Goal: Task Accomplishment & Management: Complete application form

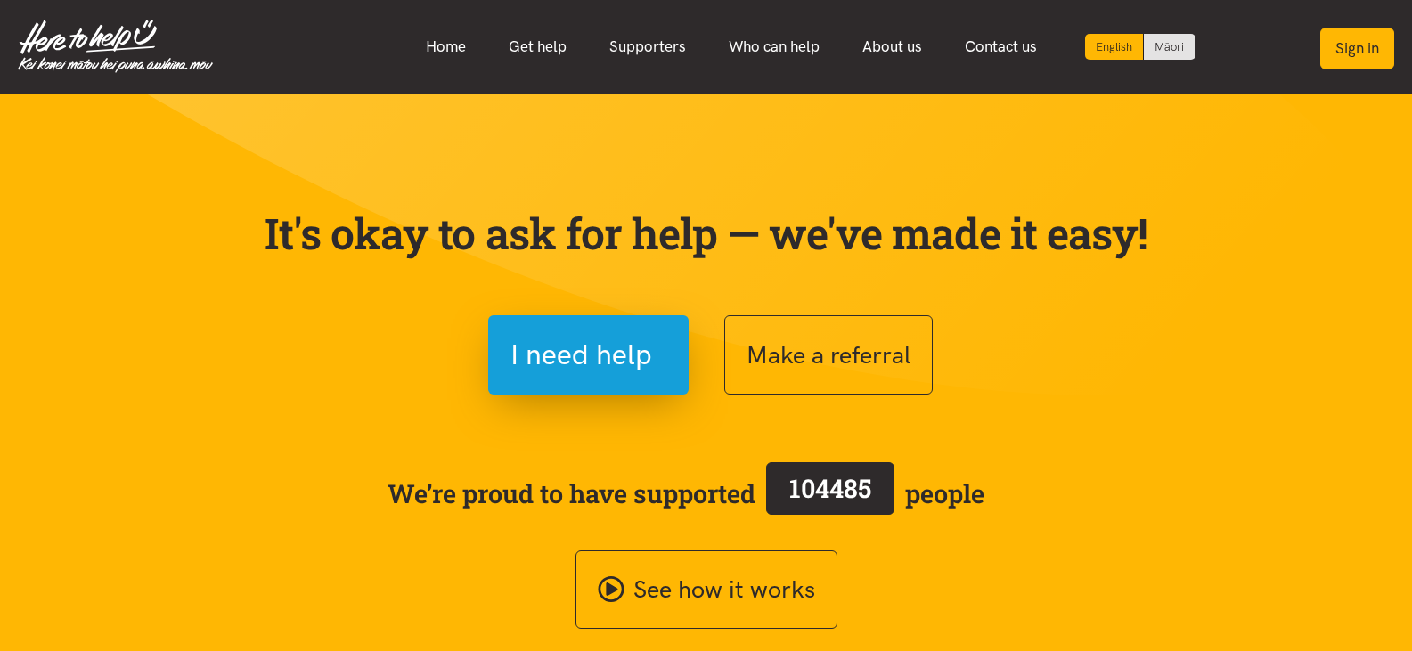
click at [1363, 53] on button "Sign in" at bounding box center [1357, 49] width 74 height 42
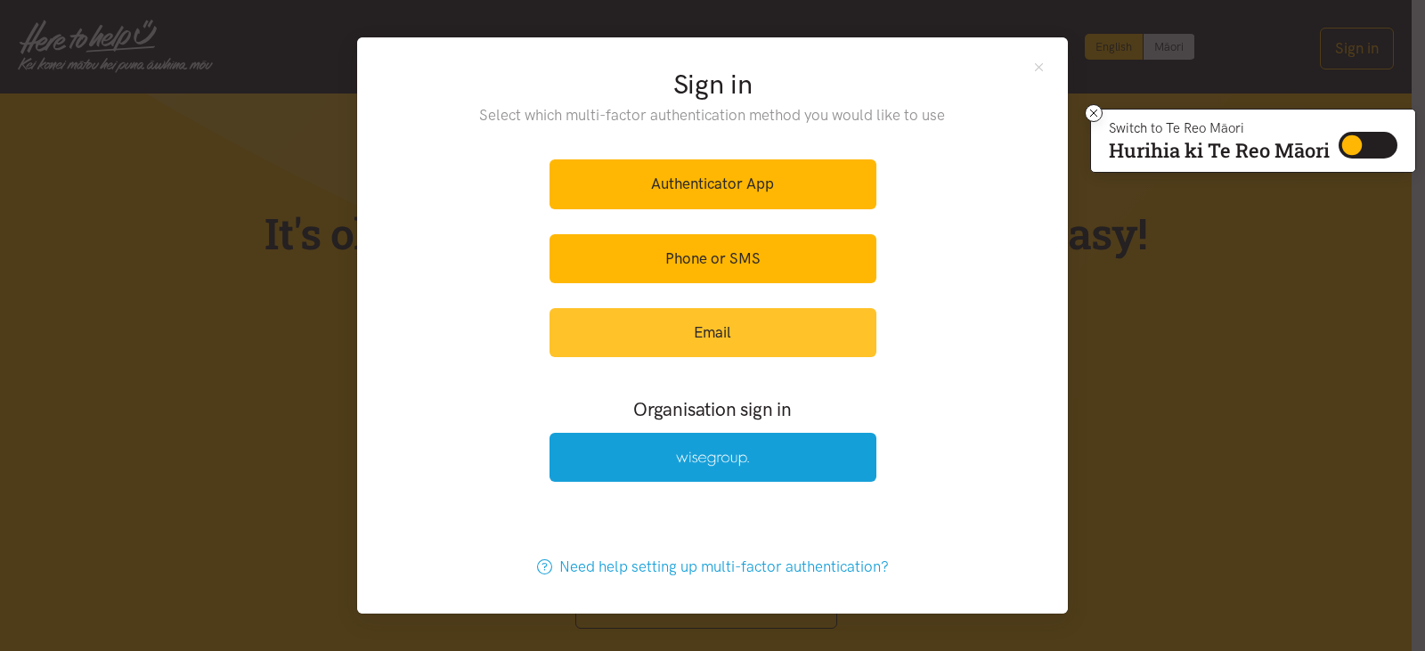
click at [780, 320] on link "Email" at bounding box center [713, 332] width 327 height 49
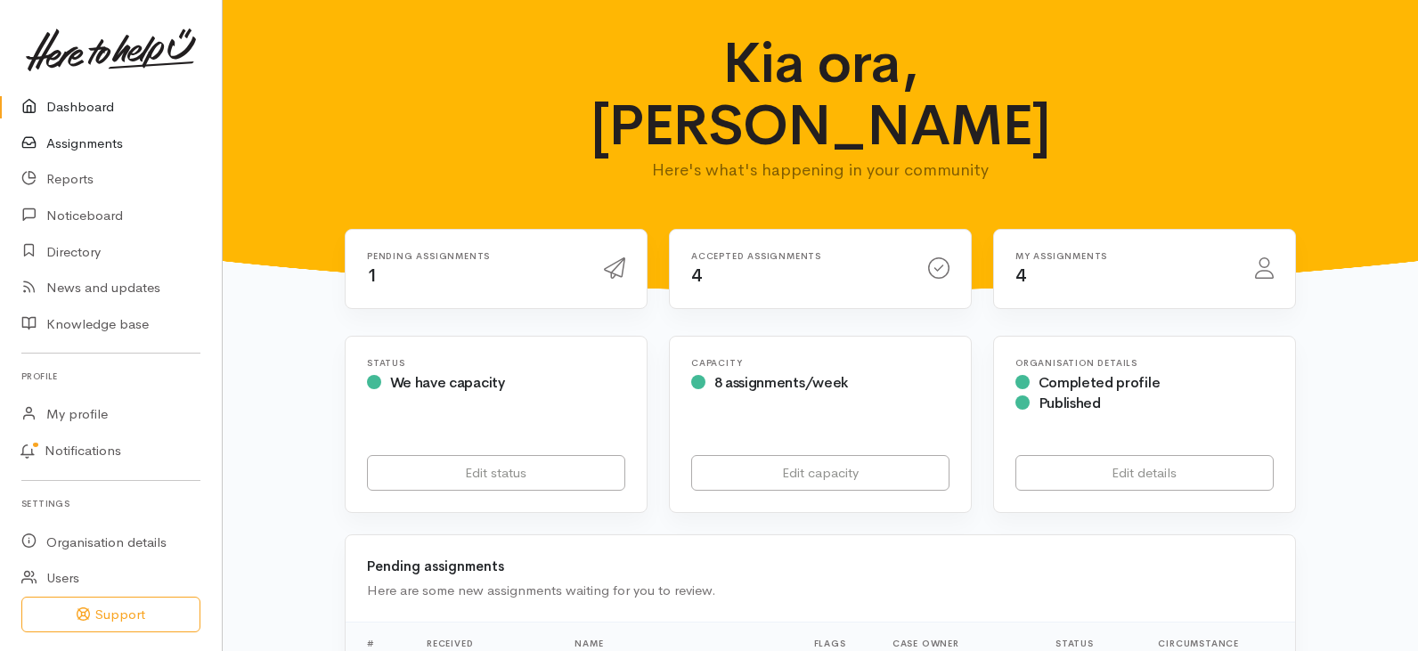
click at [101, 137] on link "Assignments" at bounding box center [111, 144] width 222 height 37
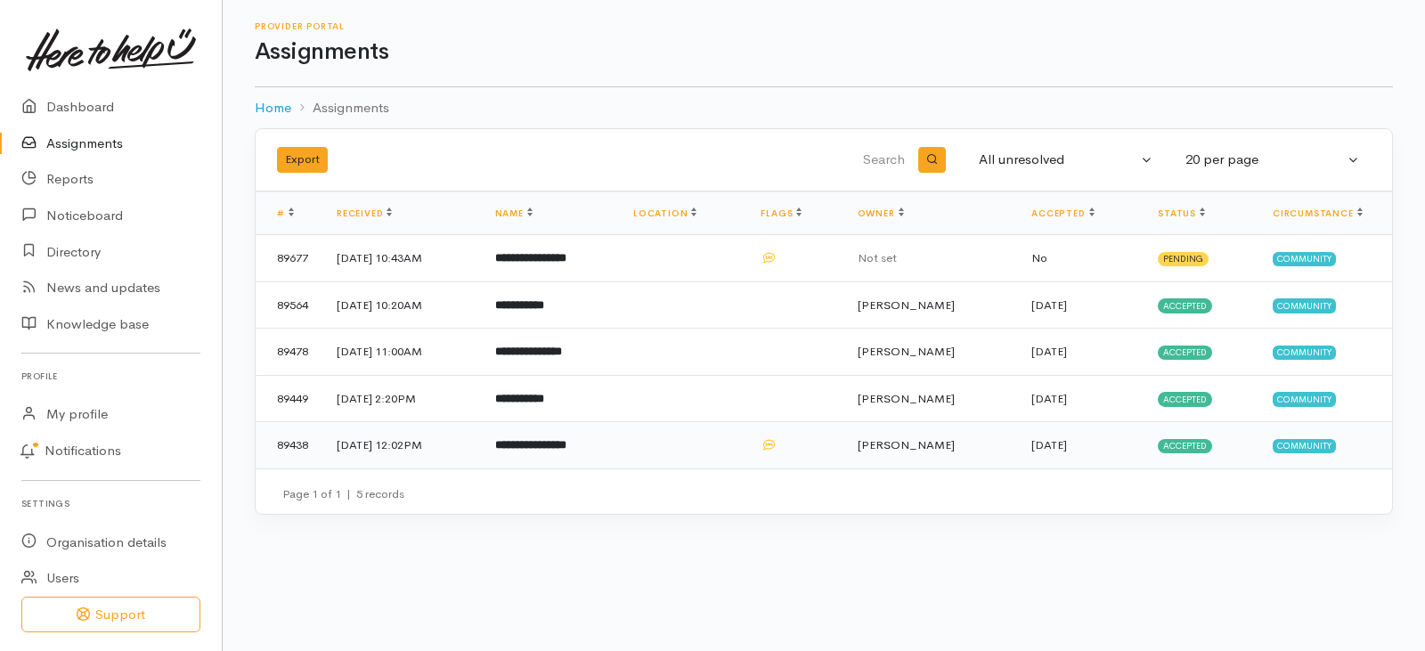
click at [564, 440] on b "**********" at bounding box center [530, 445] width 71 height 12
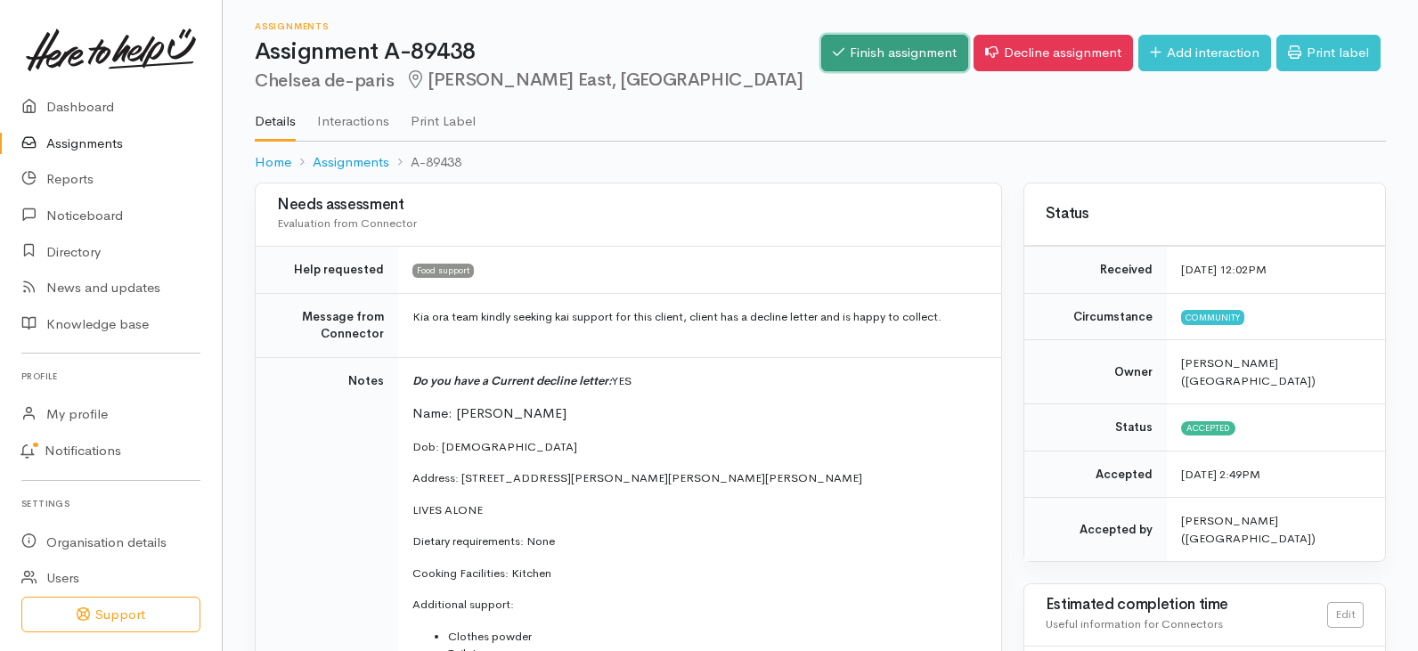
click at [889, 54] on link "Finish assignment" at bounding box center [894, 53] width 147 height 37
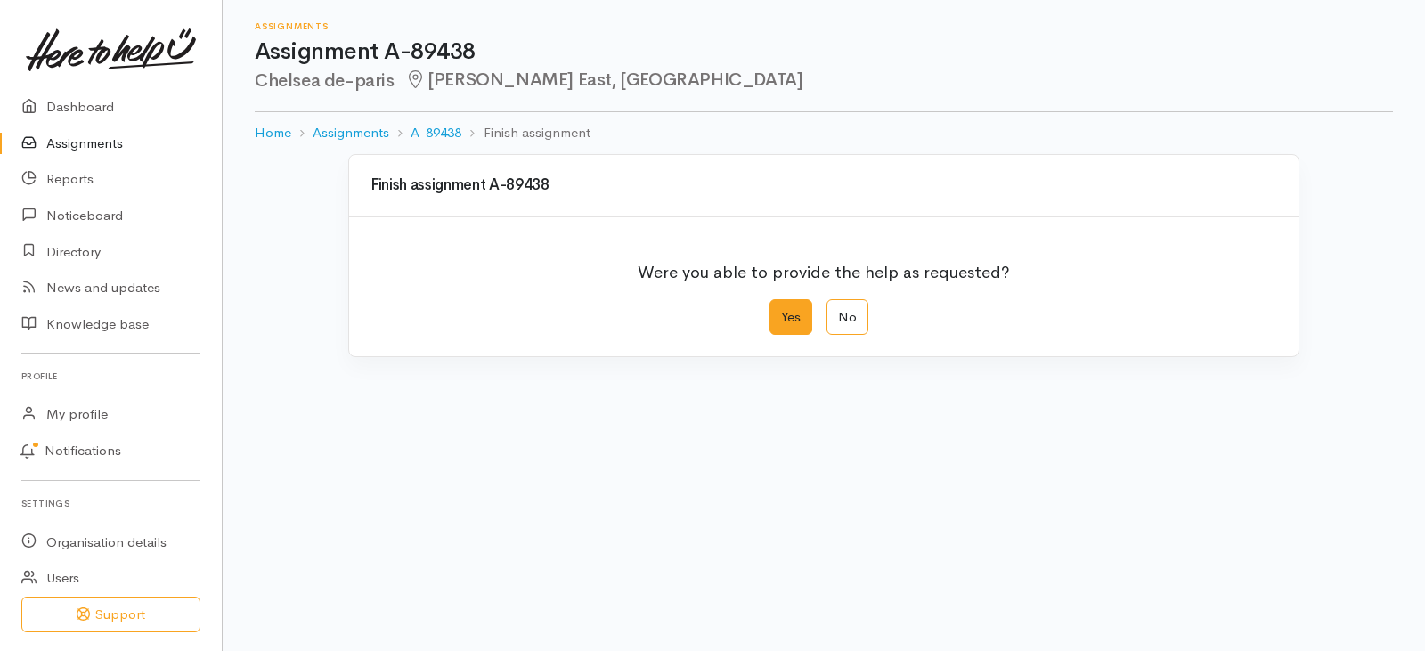
click at [796, 321] on label "Yes" at bounding box center [790, 317] width 43 height 37
click at [781, 311] on input "Yes" at bounding box center [775, 305] width 12 height 12
radio input "true"
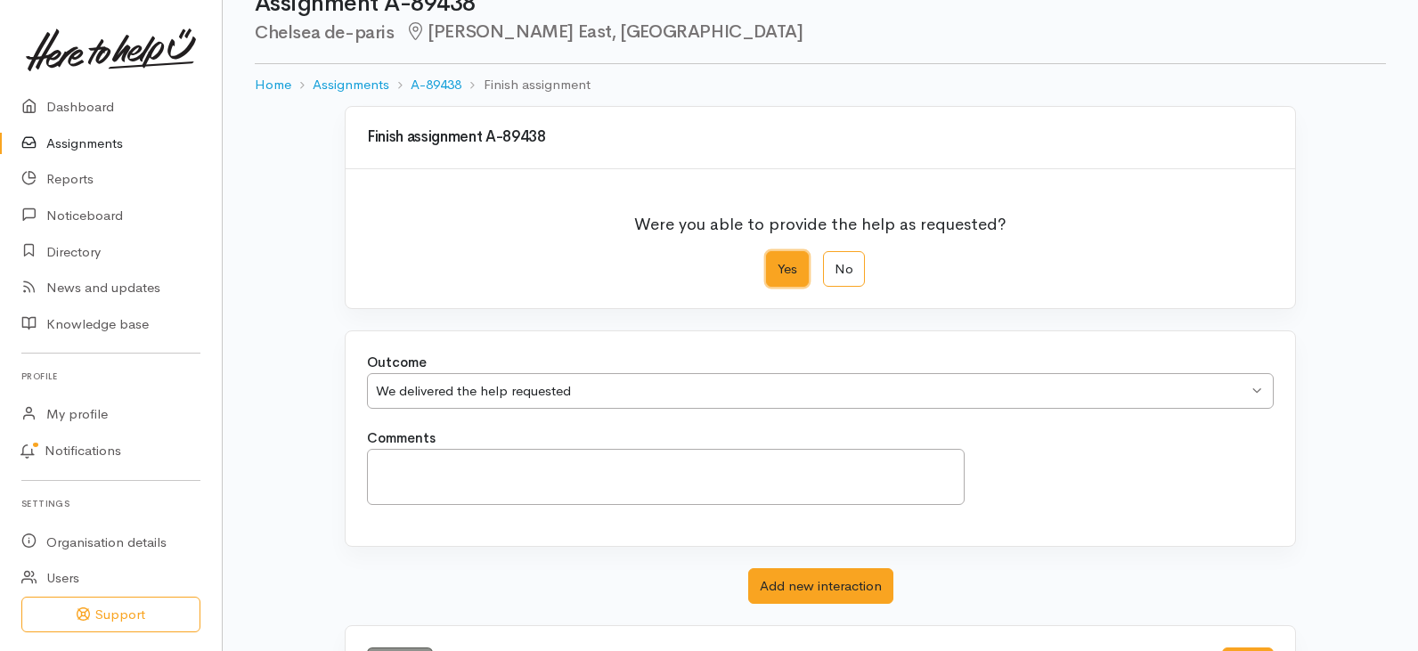
scroll to position [125, 0]
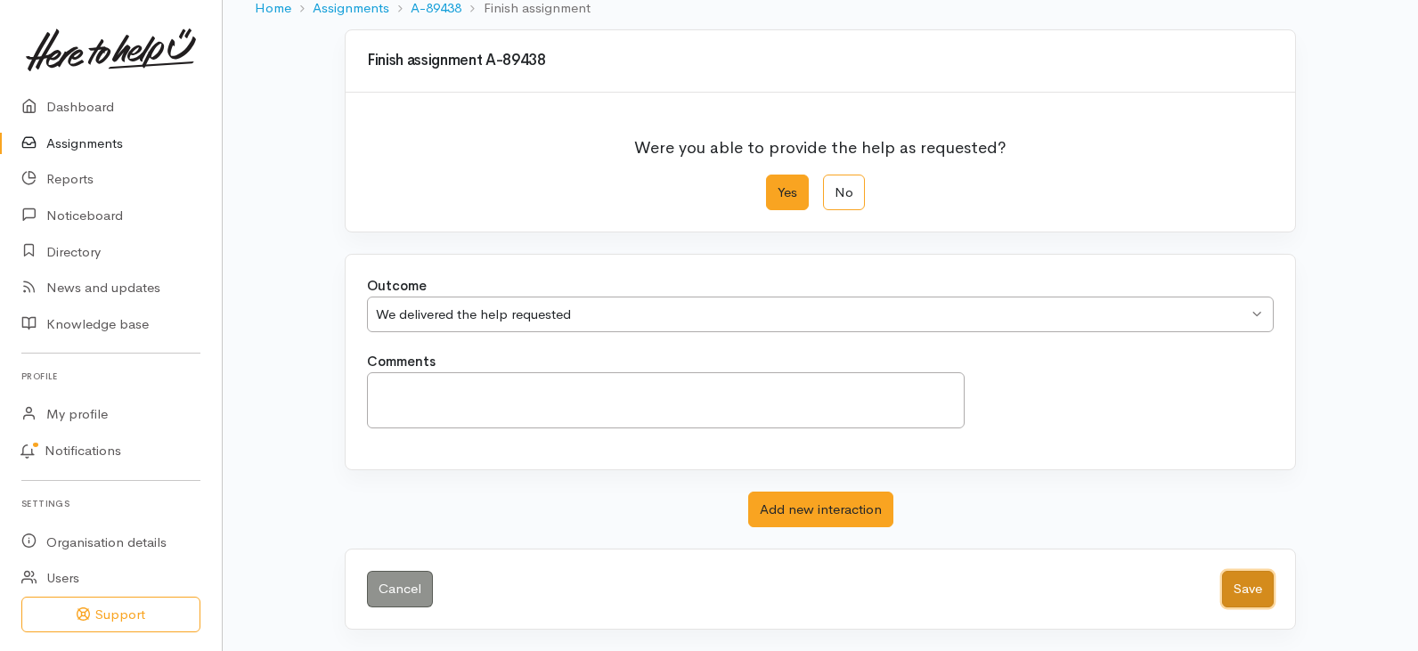
click at [1252, 580] on button "Save" at bounding box center [1248, 589] width 52 height 37
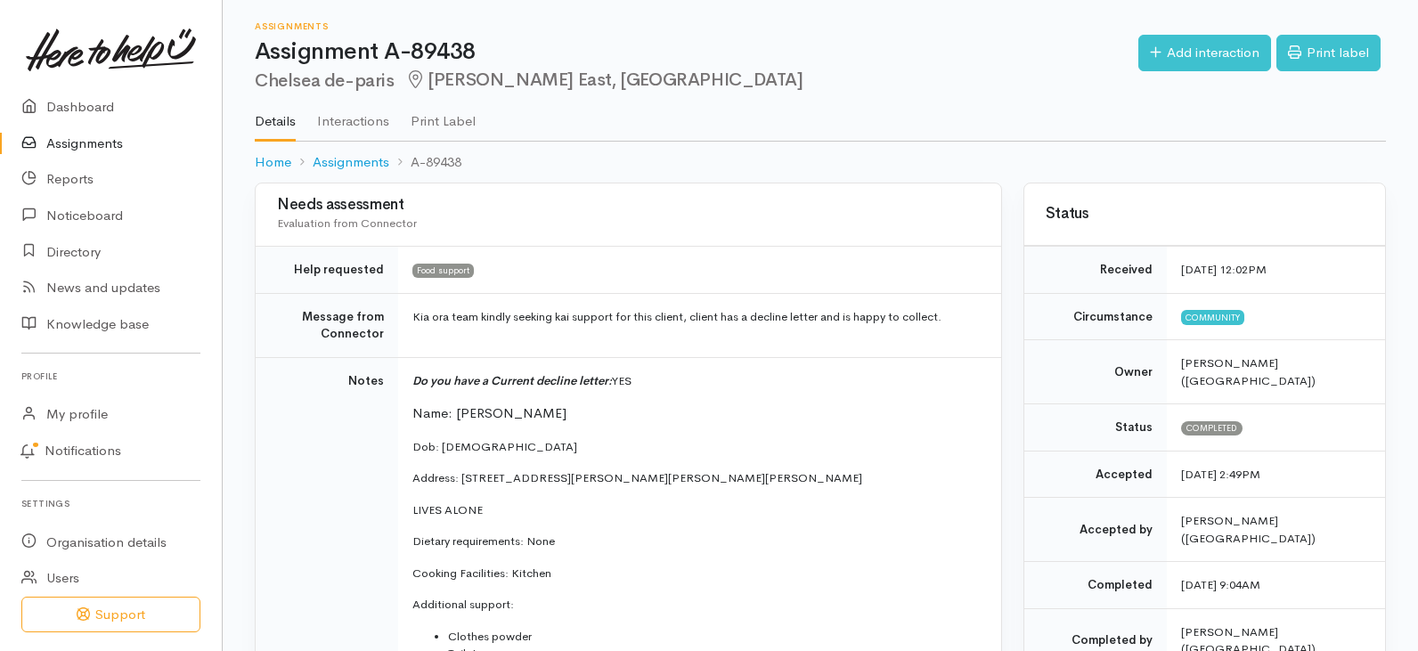
click at [42, 134] on icon at bounding box center [33, 144] width 25 height 22
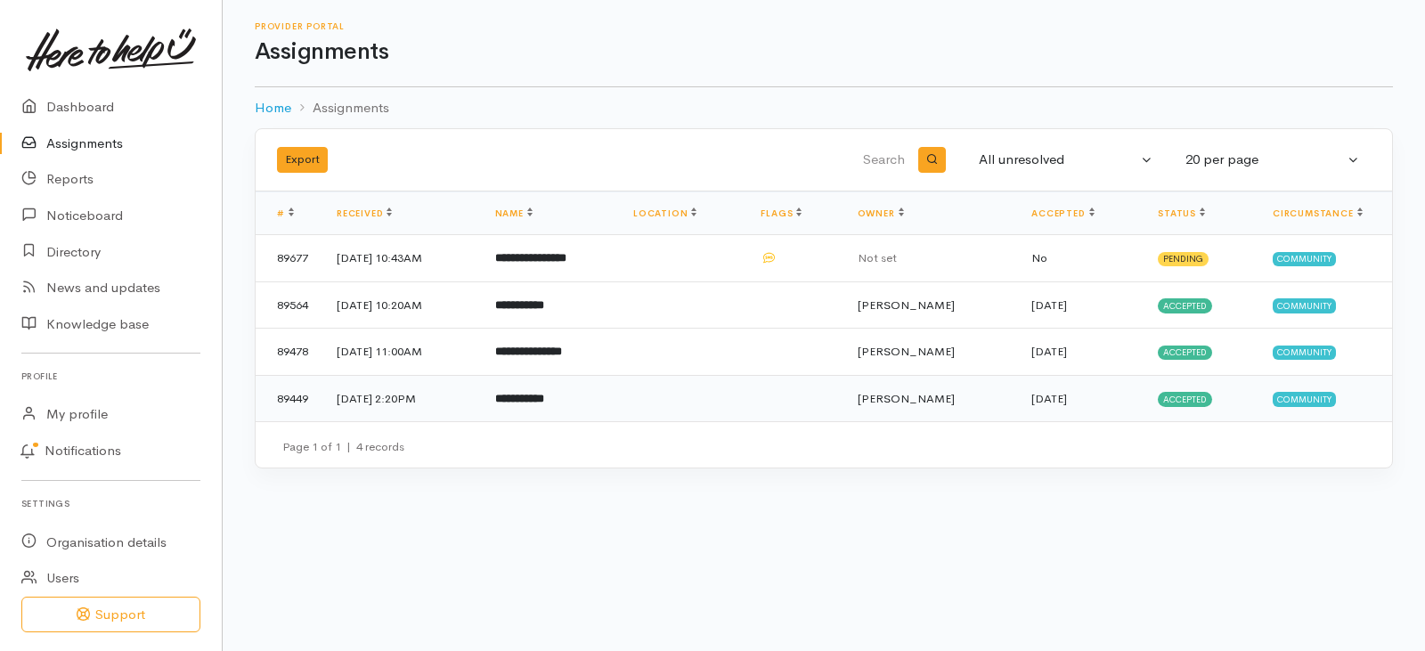
click at [544, 393] on b "**********" at bounding box center [519, 399] width 49 height 12
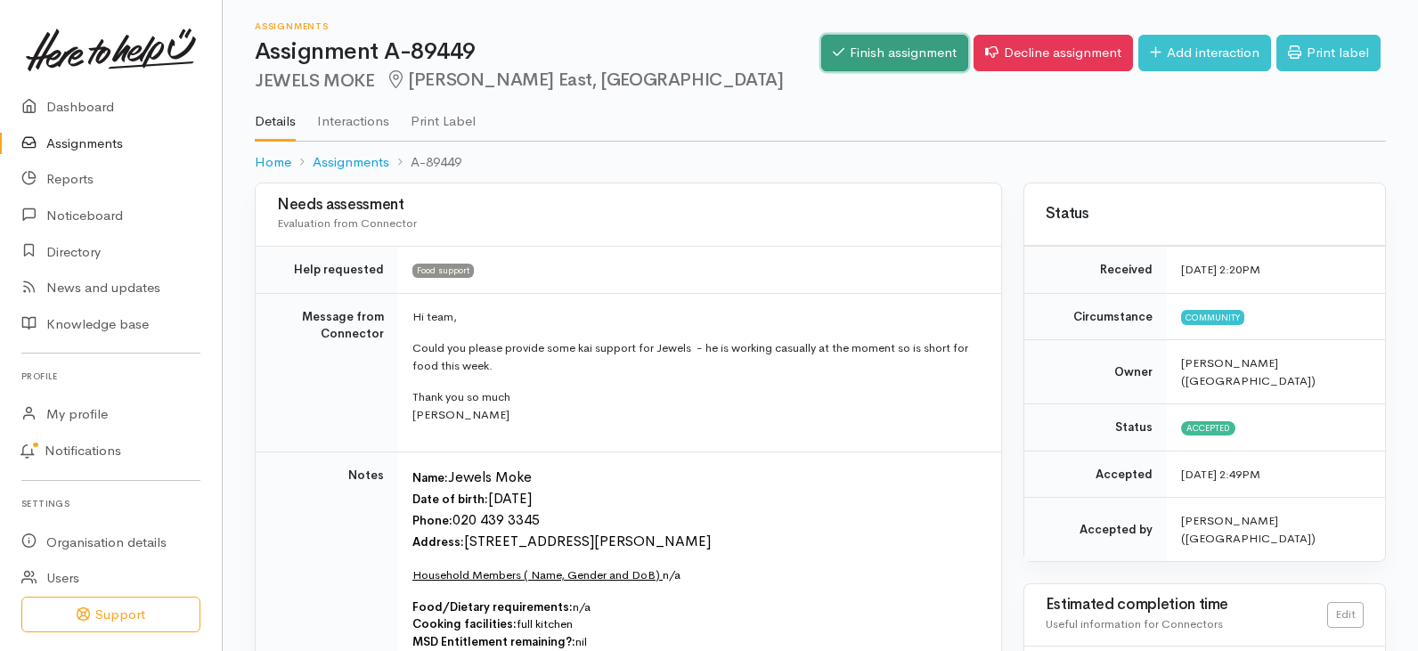
click at [866, 38] on link "Finish assignment" at bounding box center [894, 53] width 147 height 37
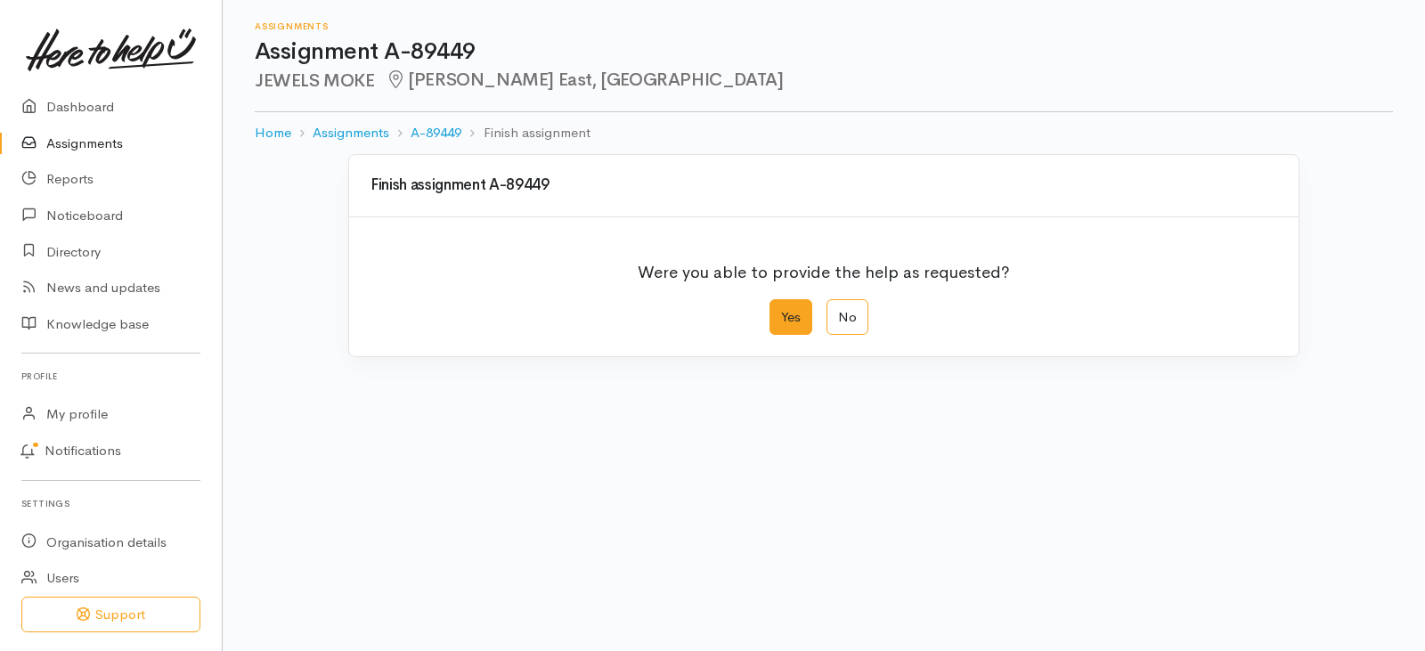
click at [789, 320] on label "Yes" at bounding box center [790, 317] width 43 height 37
click at [781, 311] on input "Yes" at bounding box center [775, 305] width 12 height 12
radio input "true"
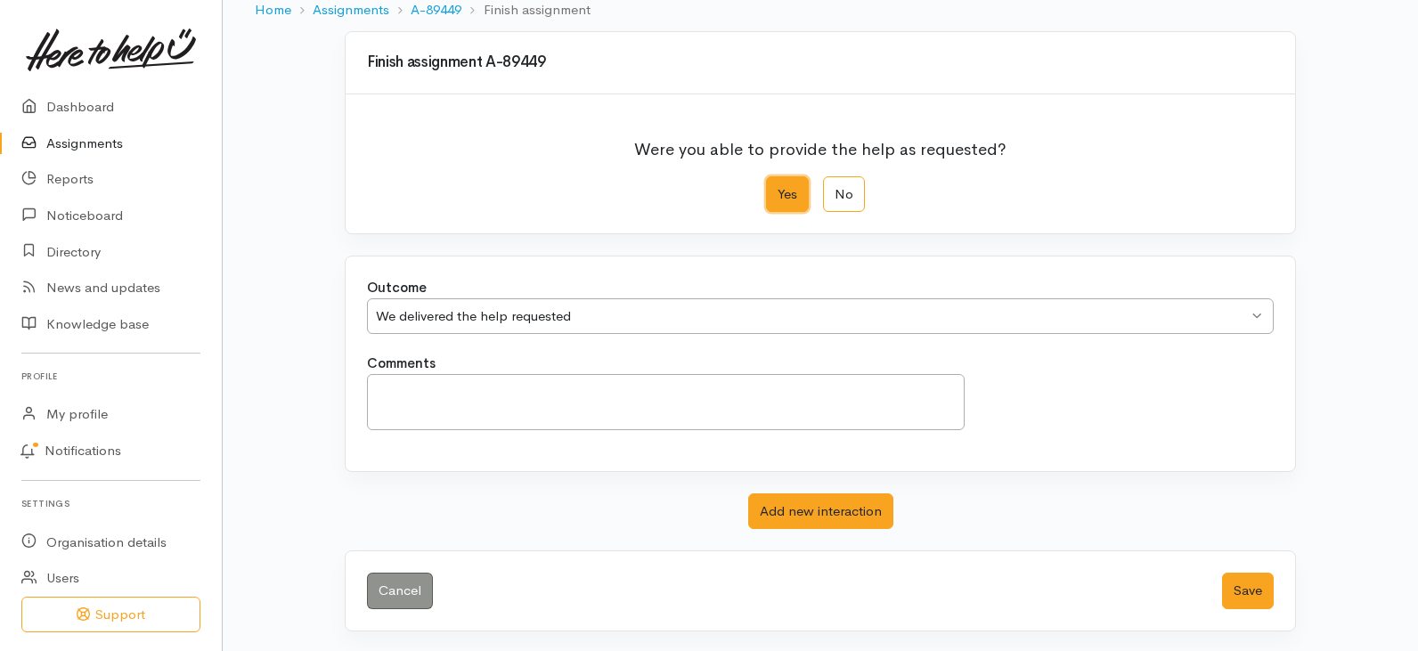
scroll to position [125, 0]
click at [1238, 591] on button "Save" at bounding box center [1248, 589] width 52 height 37
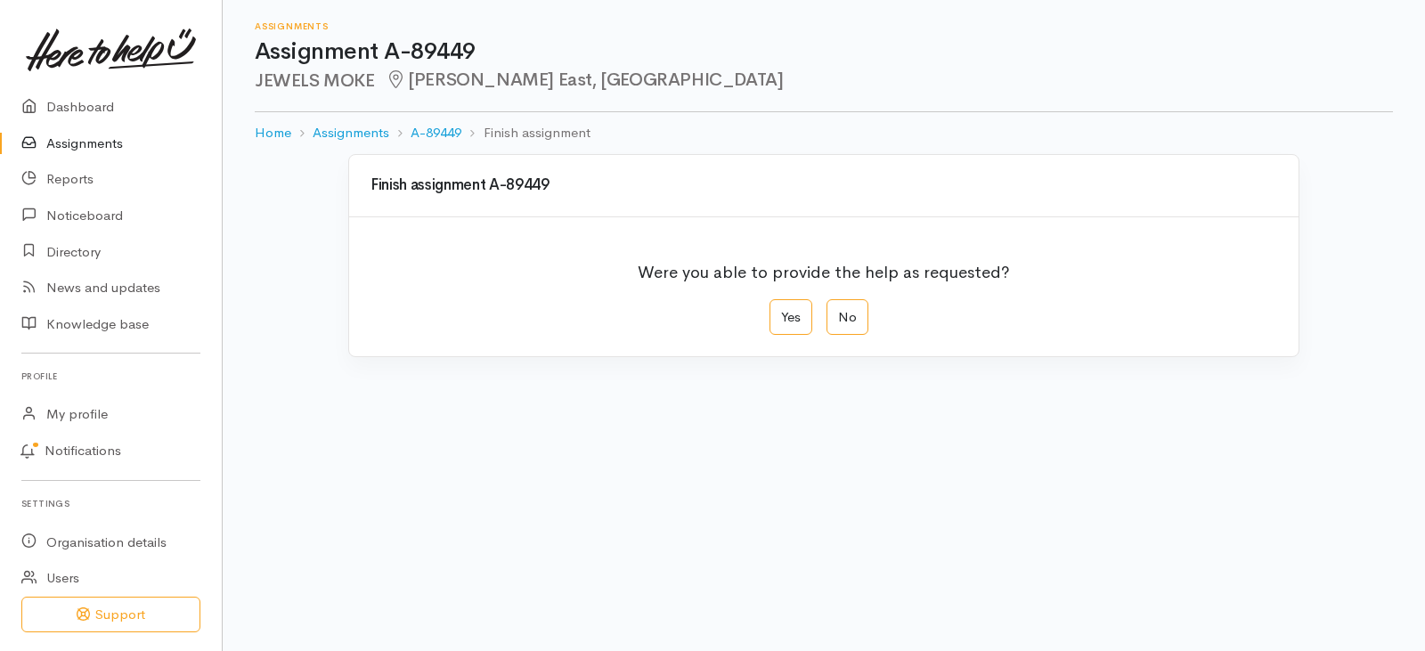
click at [73, 137] on link "Assignments" at bounding box center [111, 144] width 222 height 37
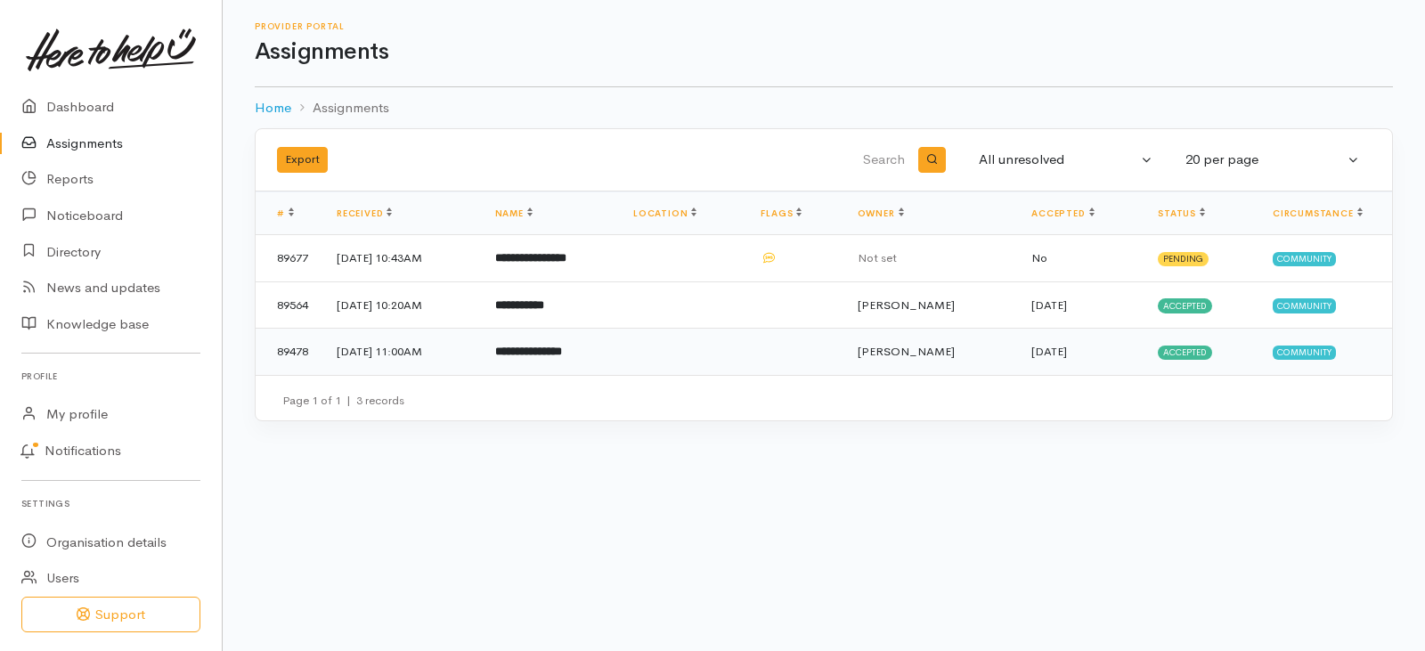
click at [562, 346] on b "**********" at bounding box center [528, 352] width 67 height 12
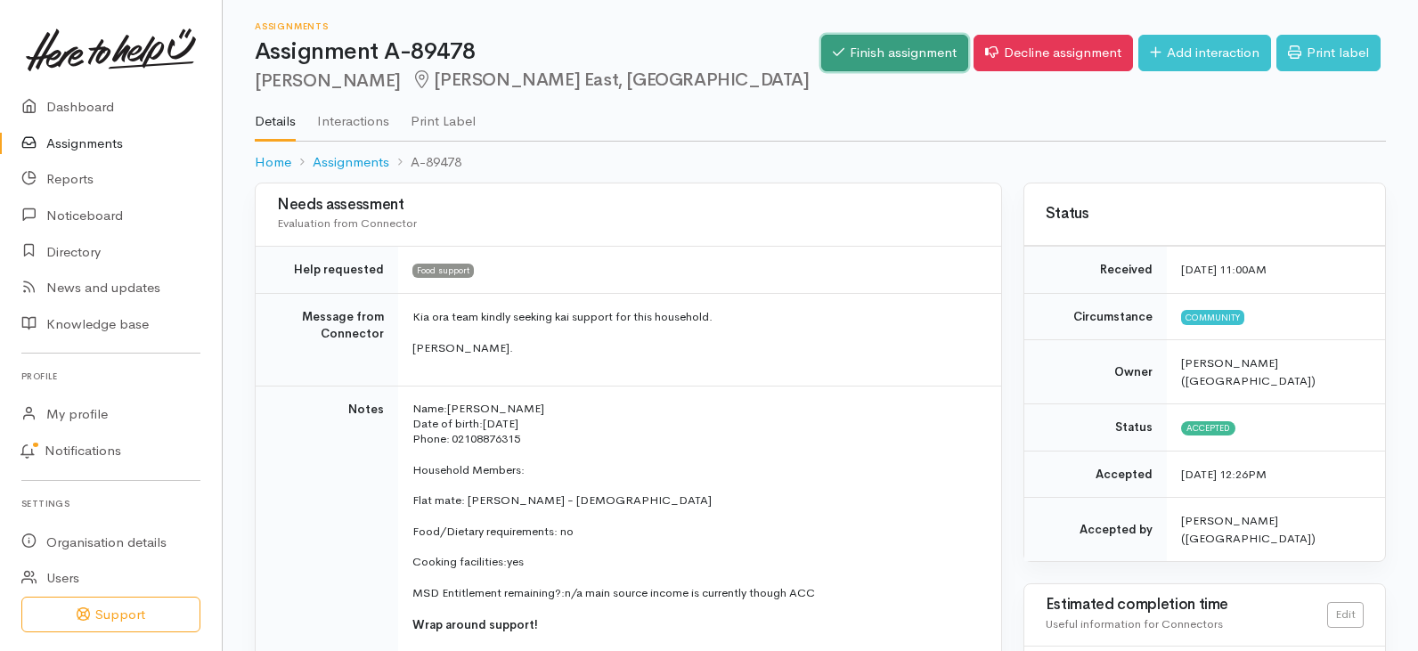
click at [855, 43] on link "Finish assignment" at bounding box center [894, 53] width 147 height 37
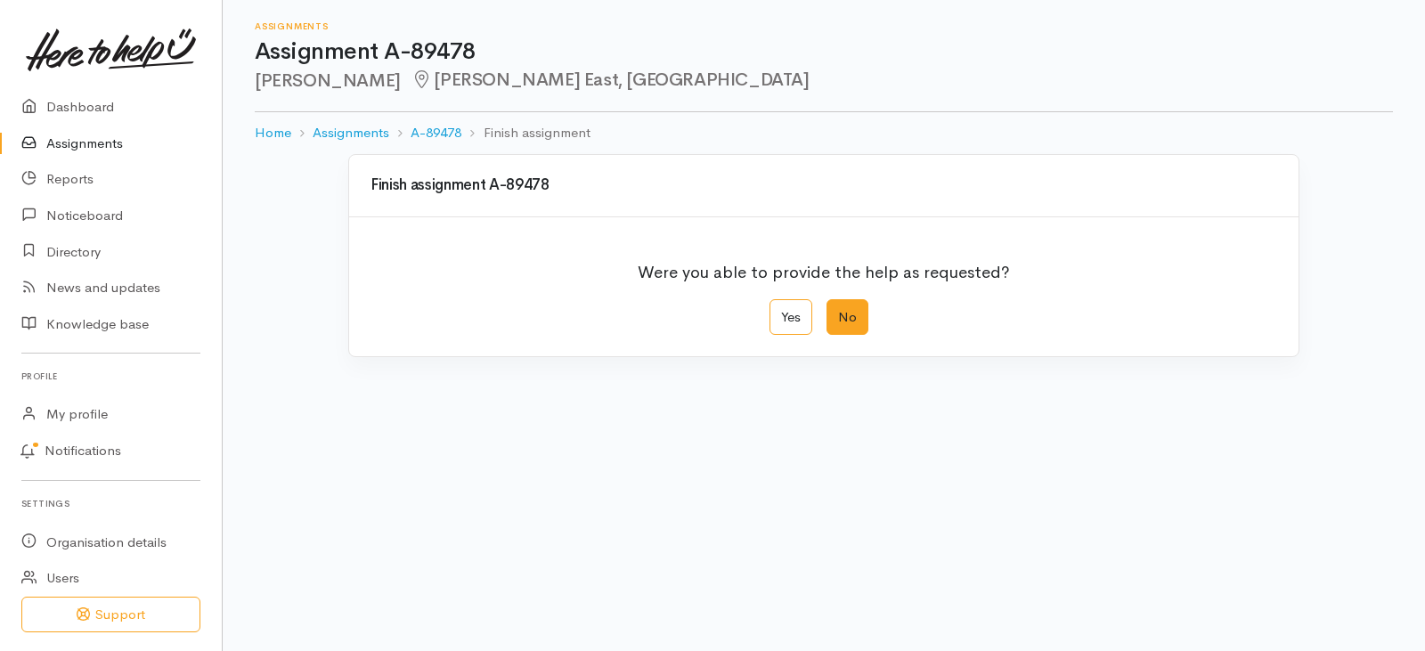
click at [847, 314] on label "No" at bounding box center [847, 317] width 42 height 37
click at [838, 311] on input "No" at bounding box center [832, 305] width 12 height 12
radio input "true"
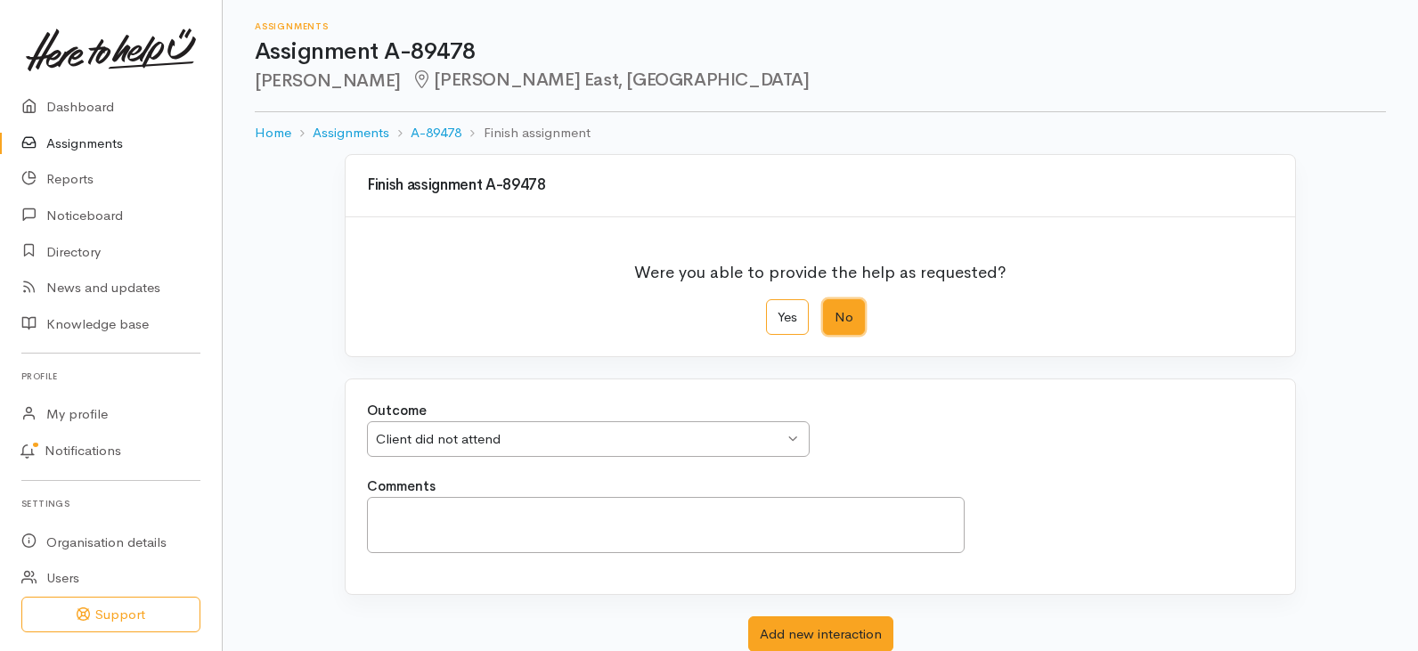
click at [788, 430] on div "Client did not attend Client did not attend" at bounding box center [588, 439] width 443 height 37
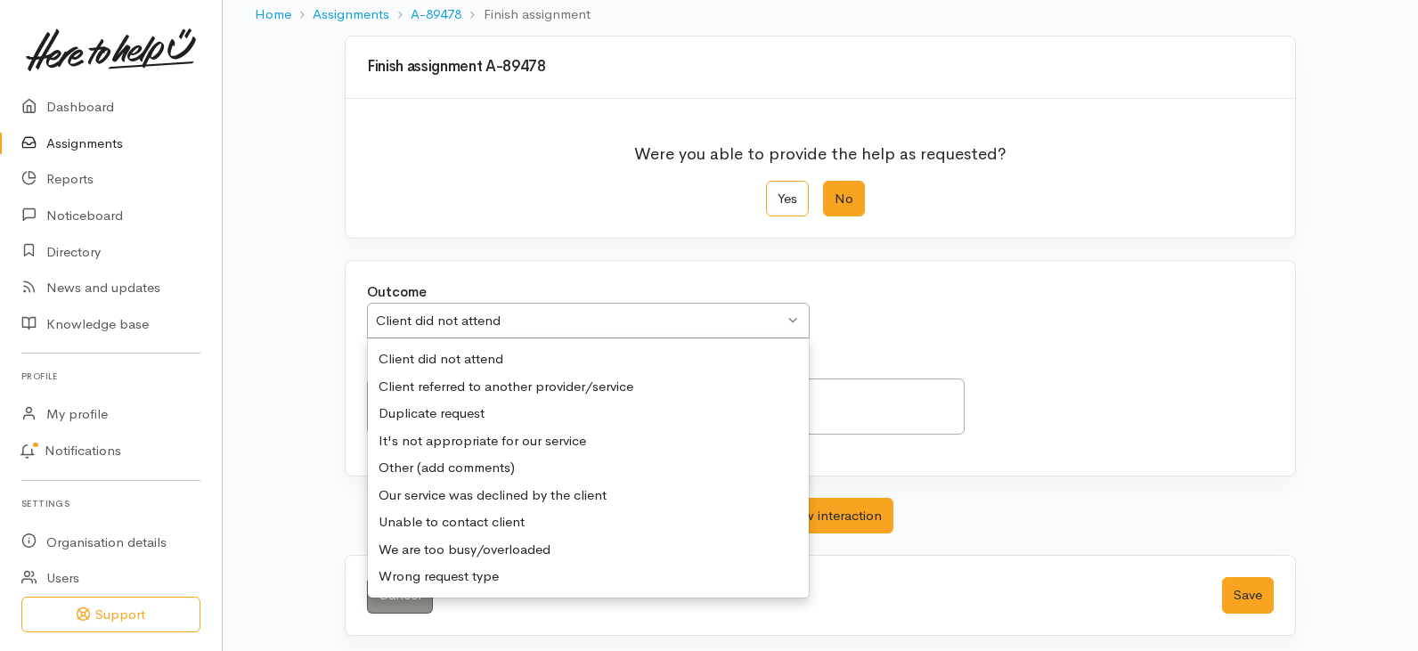
scroll to position [125, 0]
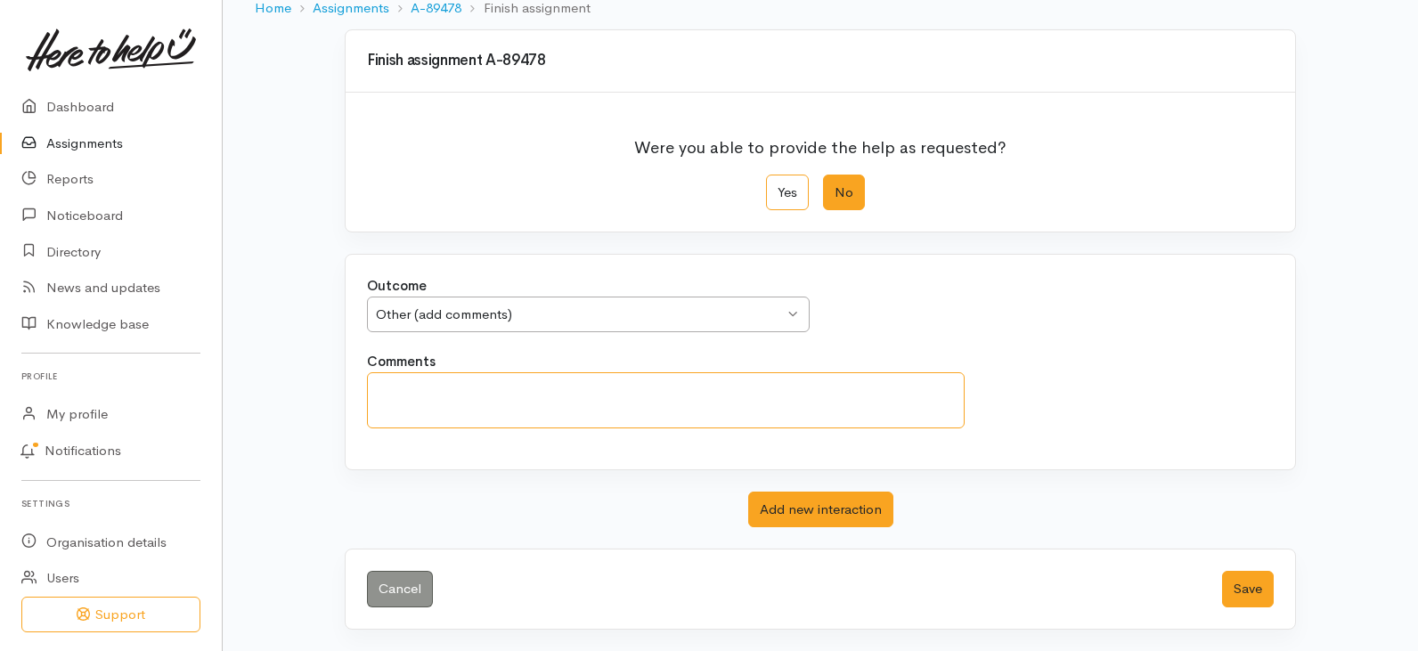
click at [521, 374] on textarea "Comments" at bounding box center [666, 400] width 598 height 56
type textarea "Didn't get back to me with decline letter or any other communication."
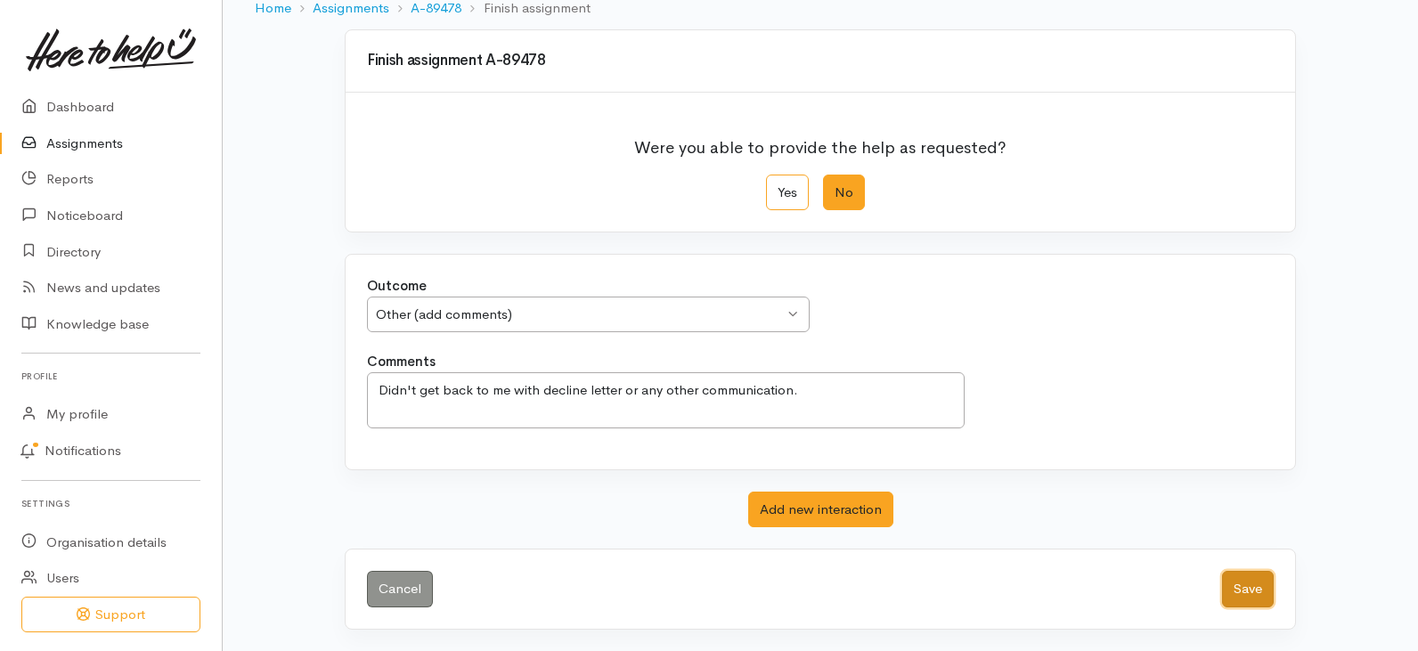
click at [1247, 587] on button "Save" at bounding box center [1248, 589] width 52 height 37
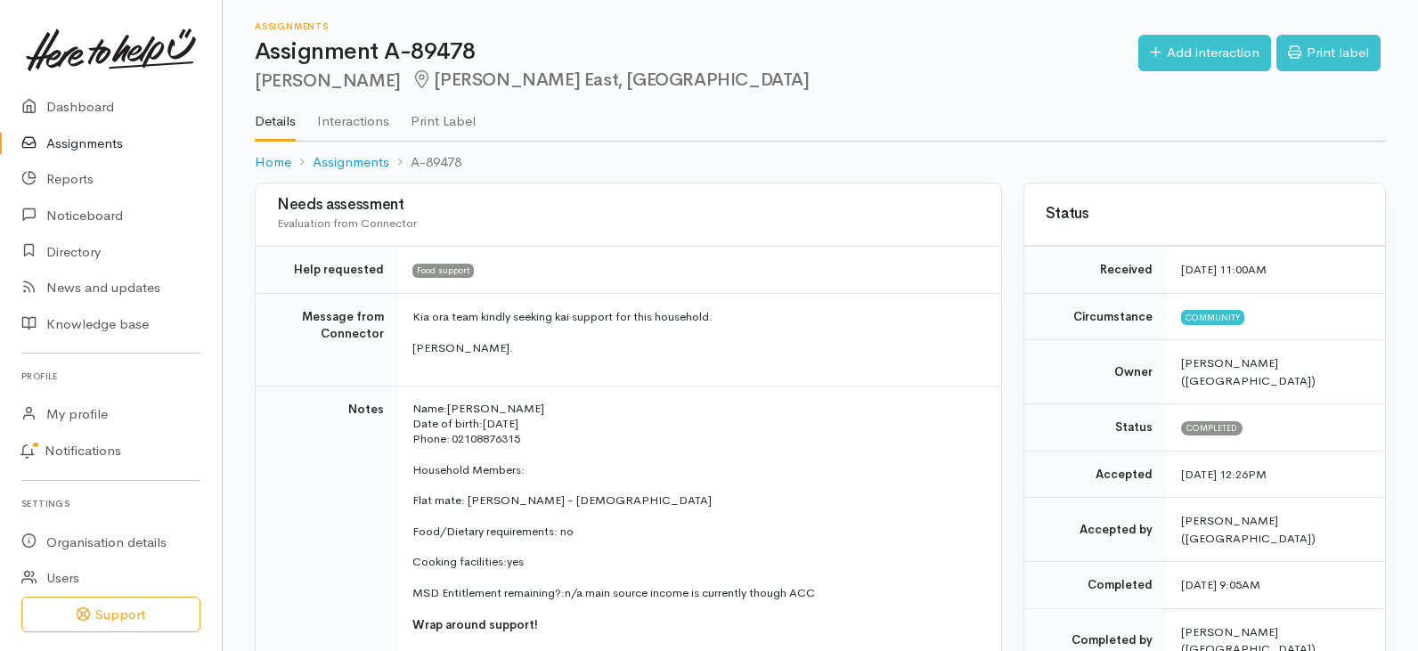
click at [89, 145] on link "Assignments" at bounding box center [111, 144] width 222 height 37
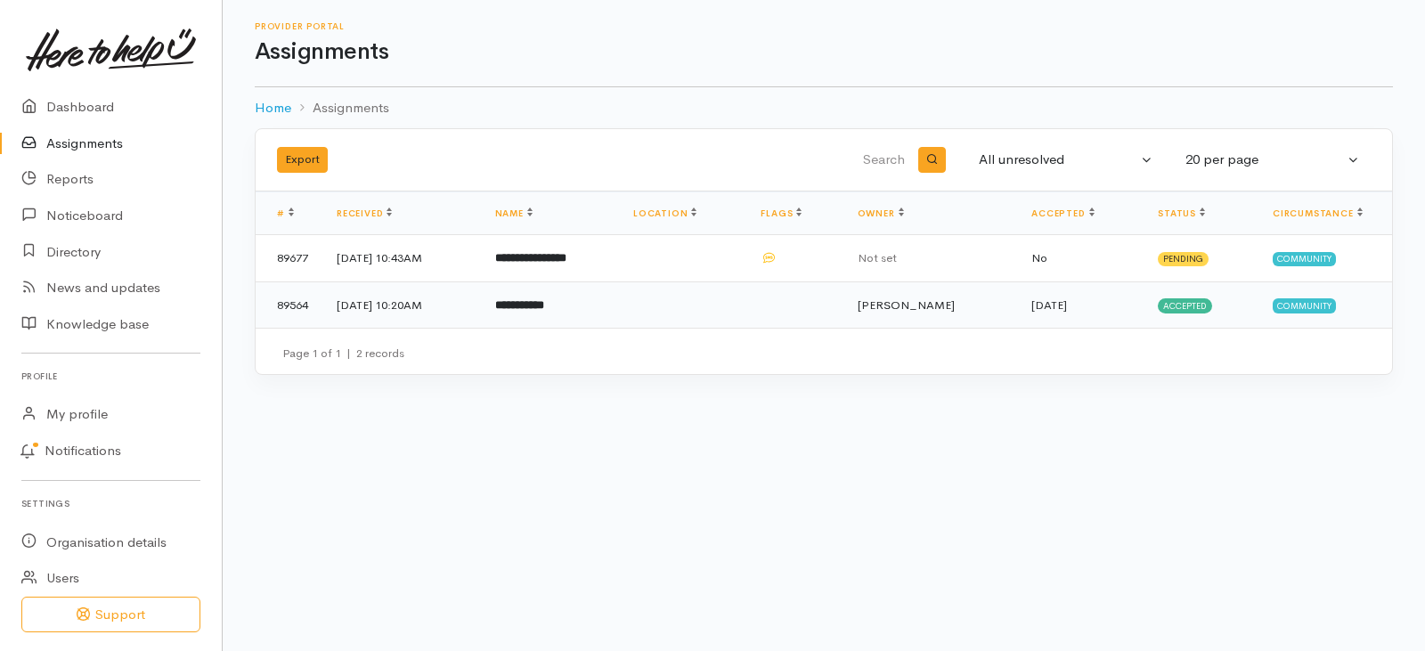
click at [544, 299] on b "**********" at bounding box center [519, 305] width 49 height 12
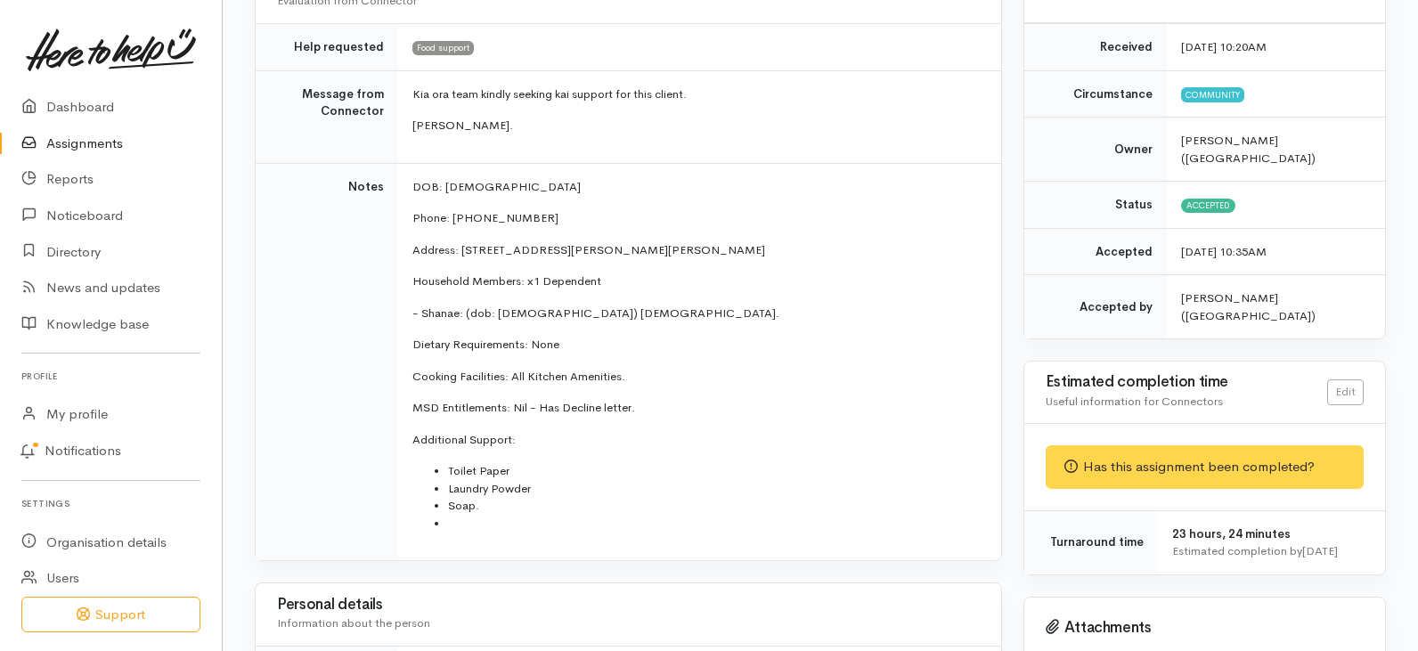
scroll to position [178, 0]
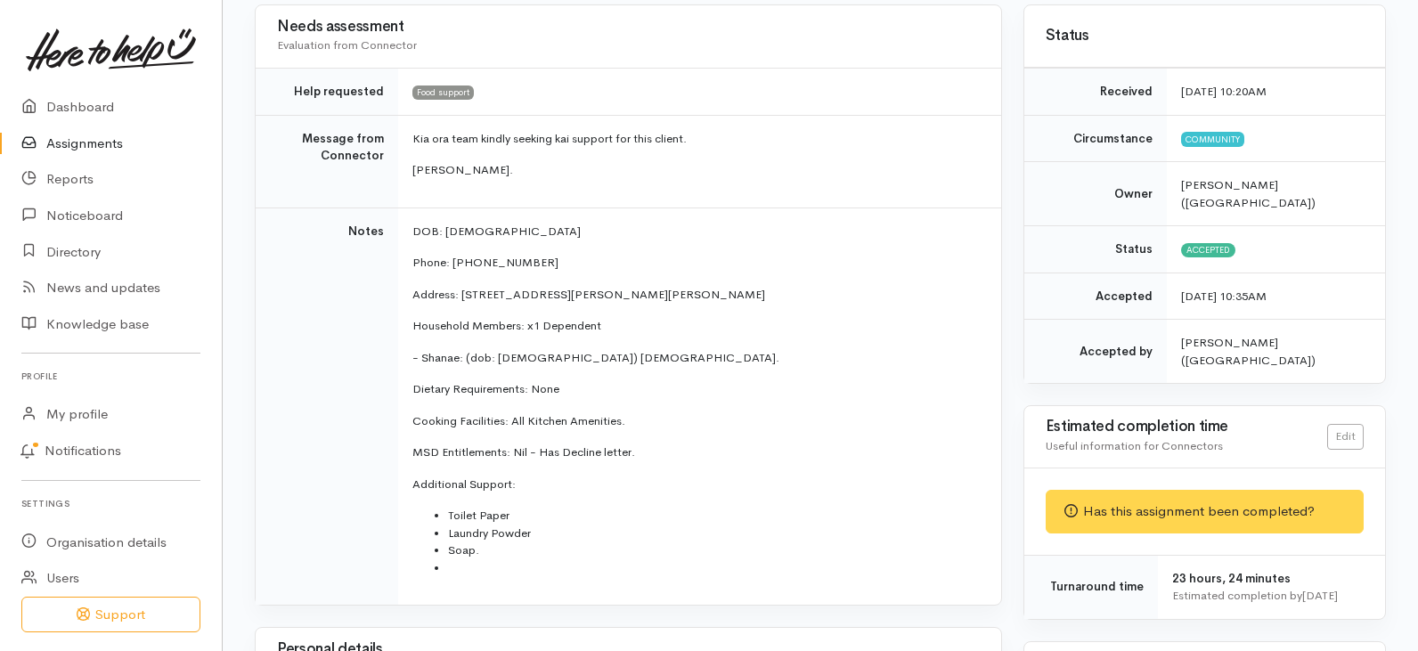
click at [87, 140] on link "Assignments" at bounding box center [111, 144] width 222 height 37
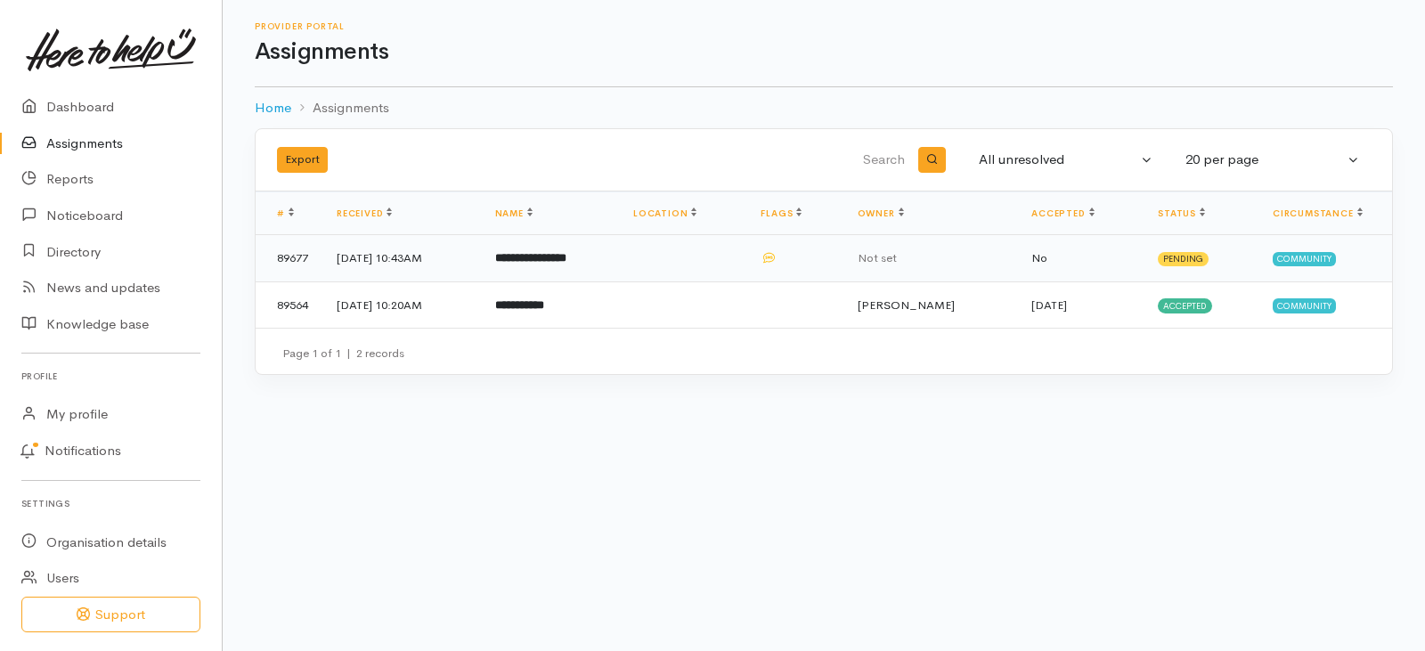
click at [566, 258] on b "**********" at bounding box center [530, 258] width 71 height 12
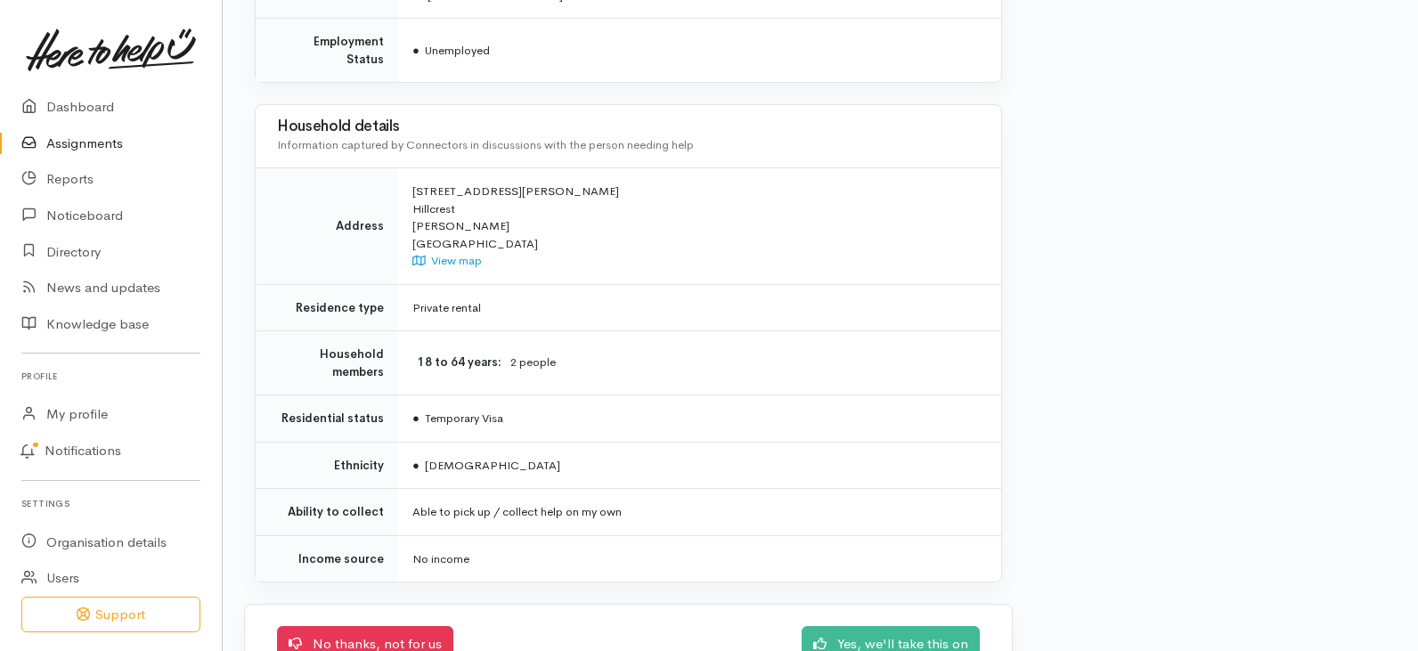
scroll to position [1649, 0]
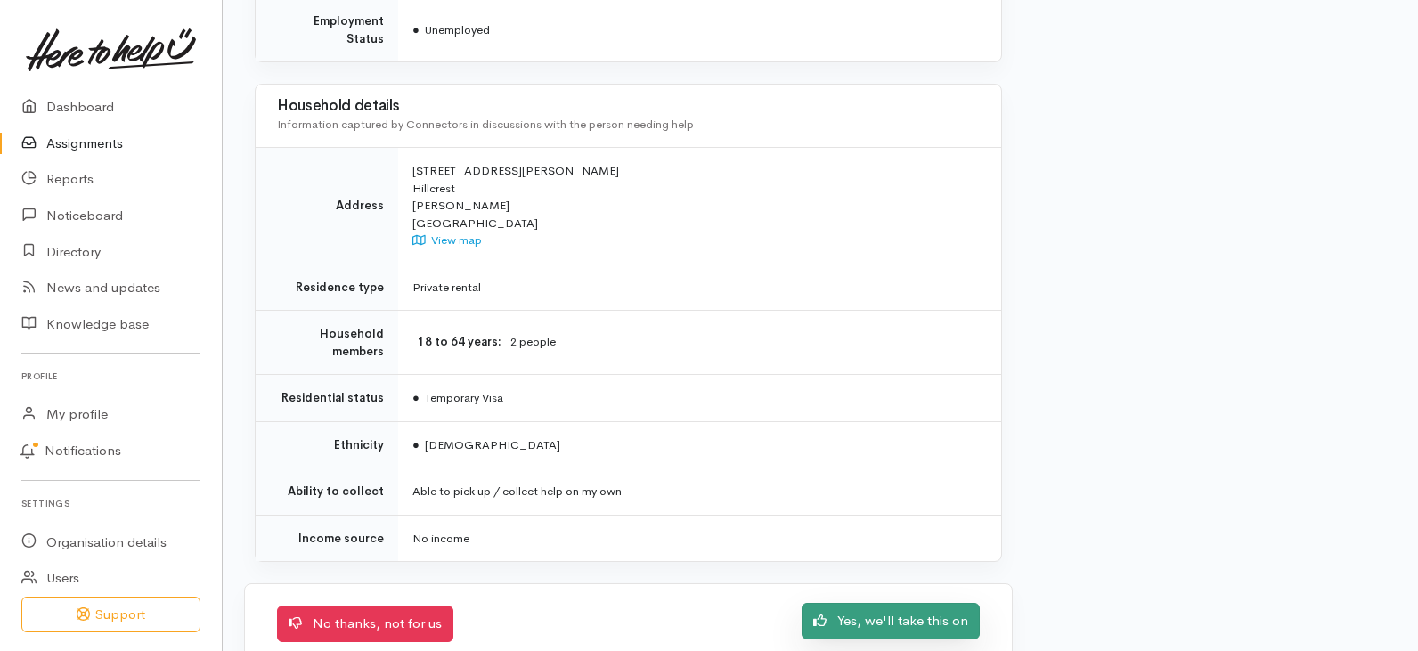
click at [908, 603] on link "Yes, we'll take this on" at bounding box center [891, 621] width 178 height 37
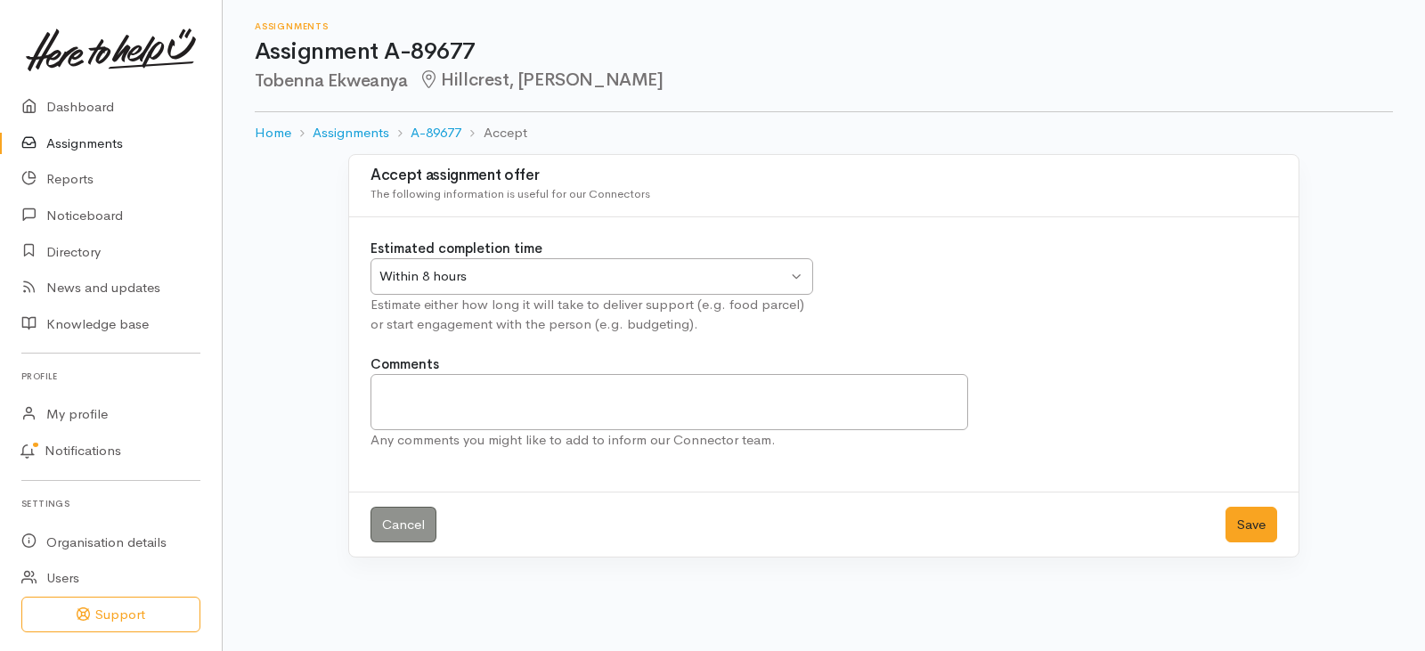
click at [794, 273] on div "Within 8 hours Within 8 hours" at bounding box center [591, 276] width 443 height 37
click at [1252, 524] on button "Save" at bounding box center [1251, 525] width 52 height 37
